Goal: Find specific page/section: Find specific page/section

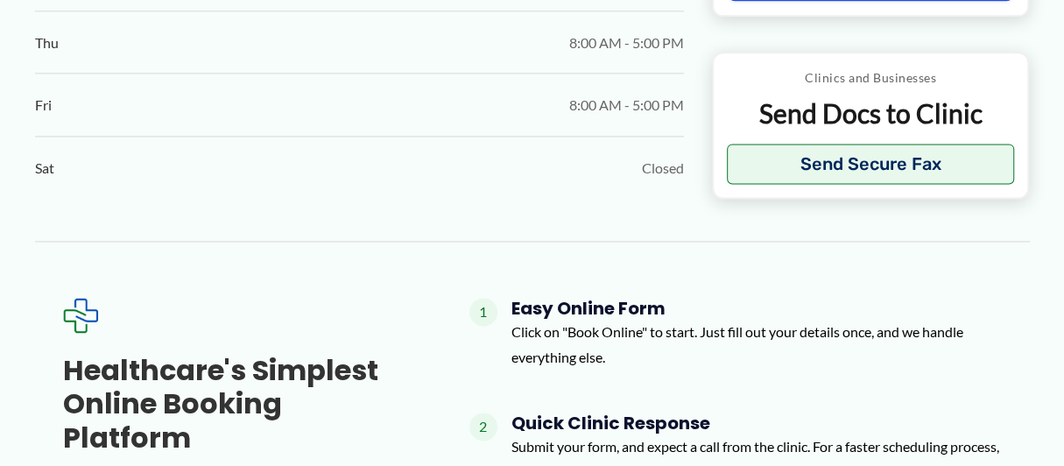
scroll to position [1311, 0]
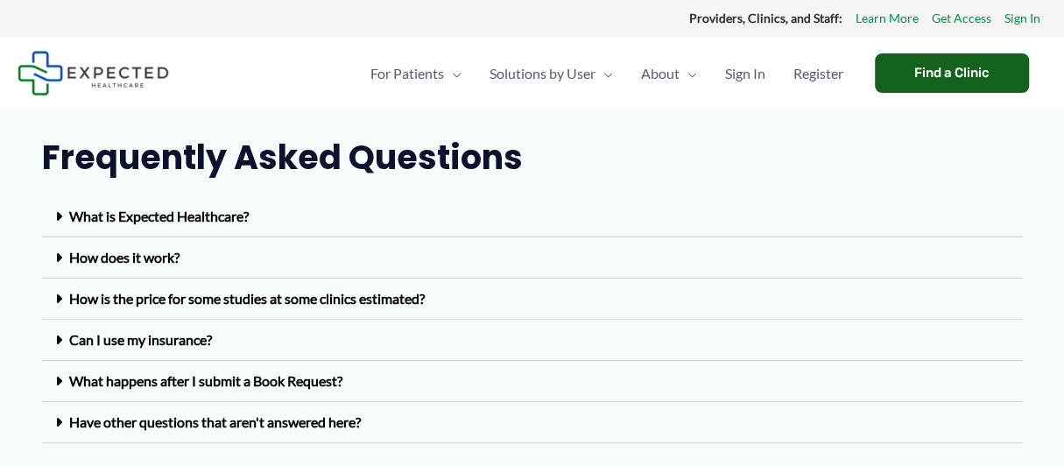
click at [915, 59] on div "Find a Clinic" at bounding box center [952, 72] width 154 height 39
